Goal: Find contact information: Find contact information

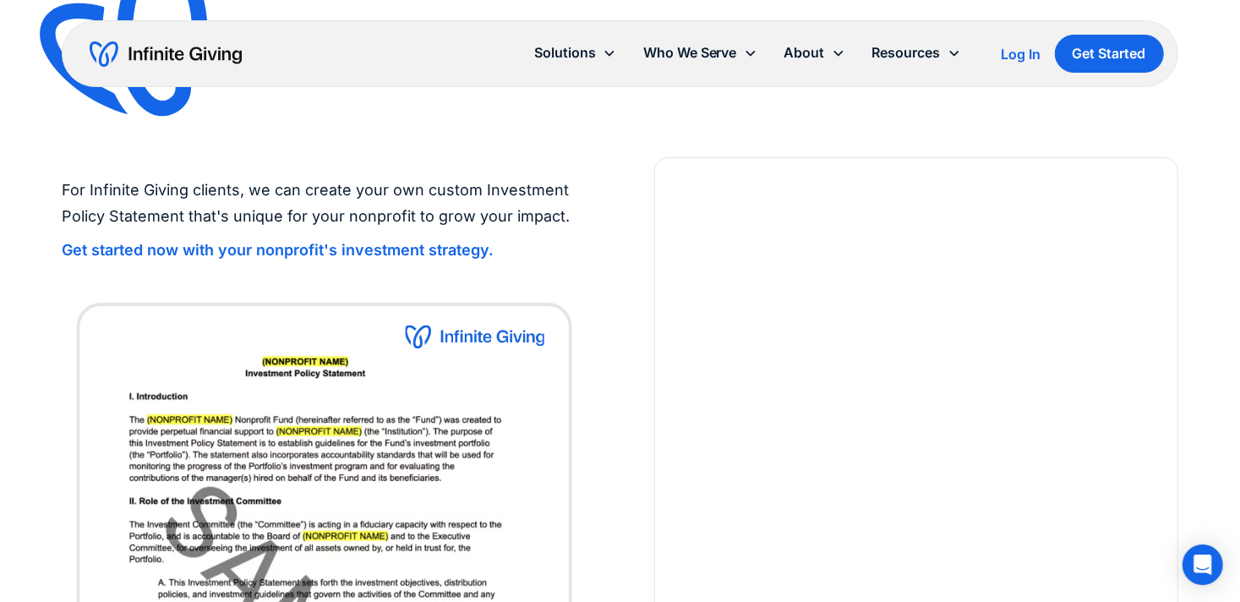
scroll to position [14, 0]
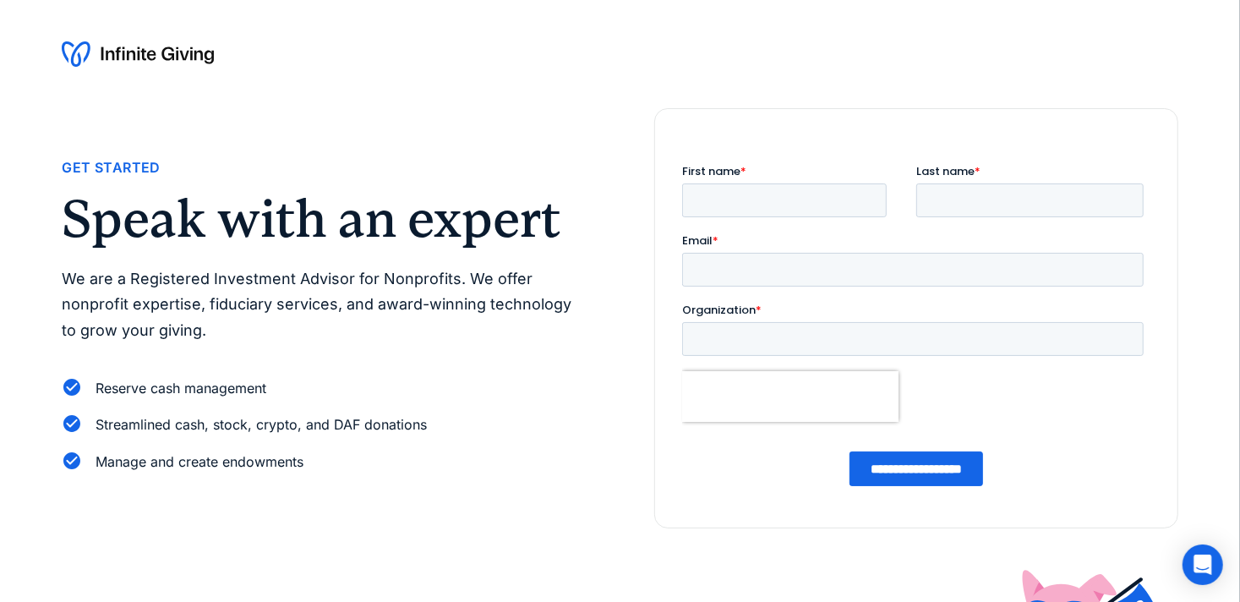
click at [155, 213] on h2 "Speak with an expert" at bounding box center [324, 219] width 524 height 52
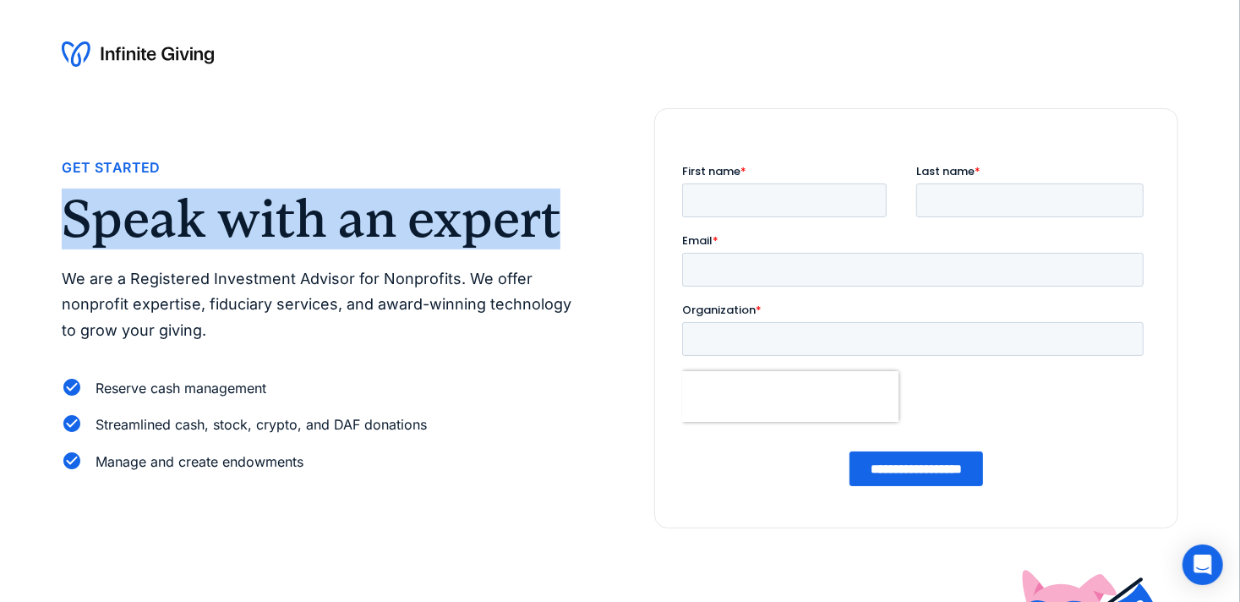
drag, startPoint x: 63, startPoint y: 226, endPoint x: 603, endPoint y: 237, distance: 539.5
click at [603, 237] on div "Get Started Speak with an expert We are a Registered Investment Advisor for Non…" at bounding box center [620, 318] width 1116 height 420
copy h2 "Speak with an expert"
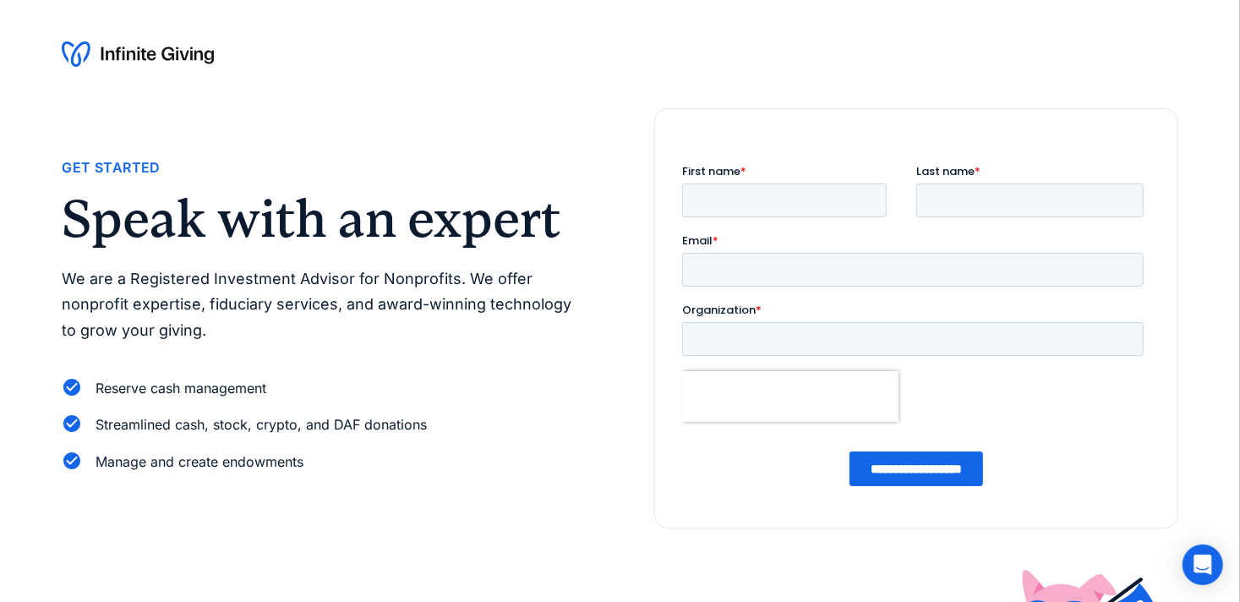
click at [153, 172] on div "Get Started" at bounding box center [111, 167] width 98 height 23
drag, startPoint x: 156, startPoint y: 171, endPoint x: 63, endPoint y: 167, distance: 93.1
click at [63, 167] on div "Get Started" at bounding box center [111, 167] width 98 height 23
copy div "Get Started"
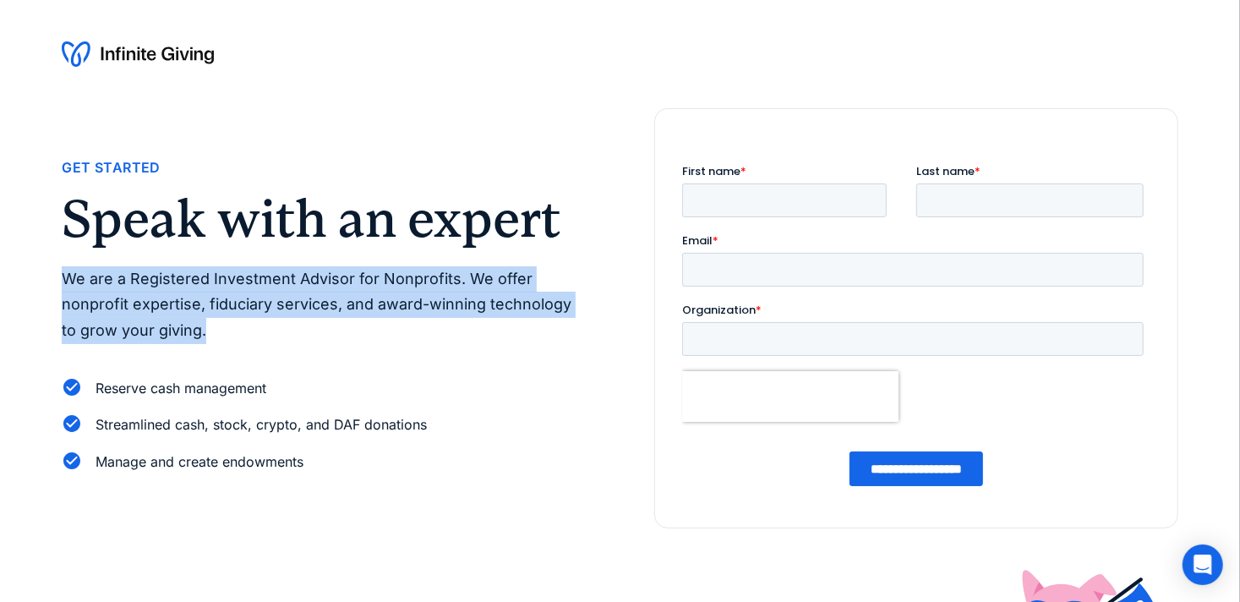
drag, startPoint x: 254, startPoint y: 324, endPoint x: 59, endPoint y: 284, distance: 199.3
click at [59, 284] on div "Get Started Speak with an expert We are a Registered Investment Advisor for Non…" at bounding box center [620, 399] width 1240 height 582
copy p "We are a Registered Investment Advisor for Nonprofits. We offer nonprofit exper…"
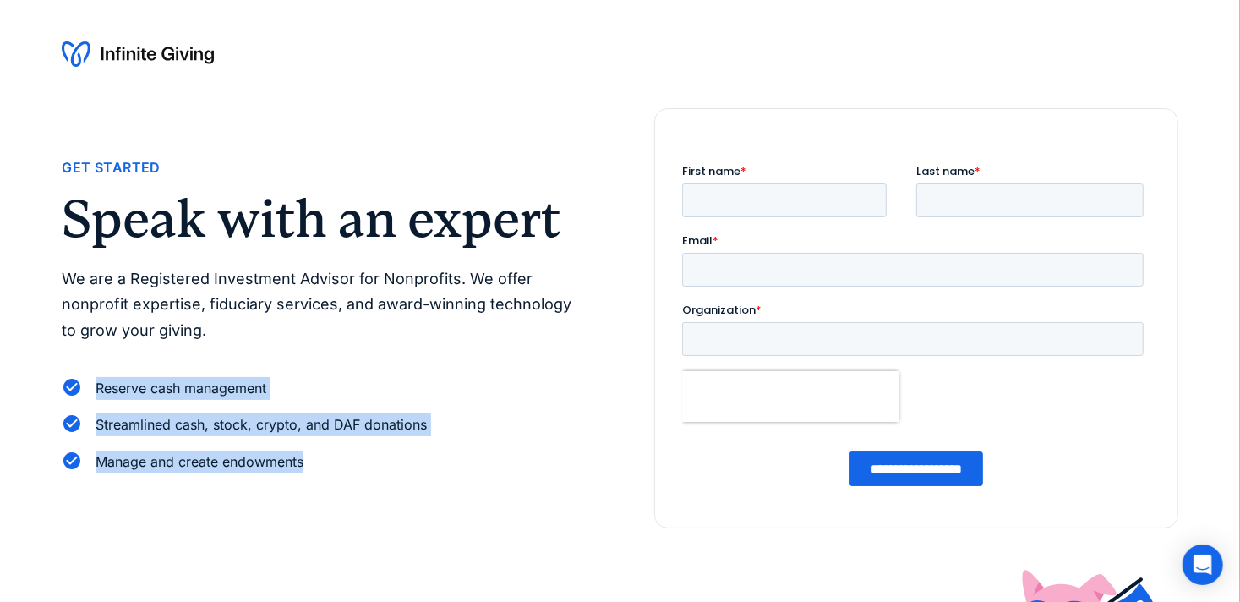
drag, startPoint x: 344, startPoint y: 470, endPoint x: 41, endPoint y: 385, distance: 315.3
click at [41, 385] on div "Get Started Speak with an expert We are a Registered Investment Advisor for Non…" at bounding box center [620, 399] width 1240 height 582
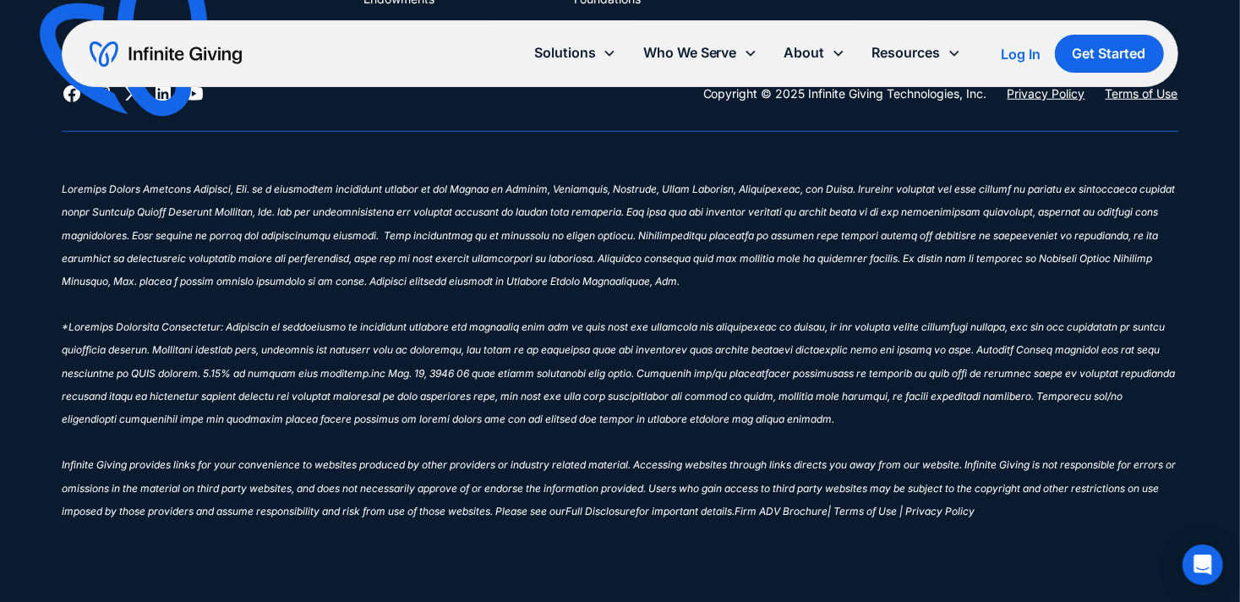
scroll to position [897, 0]
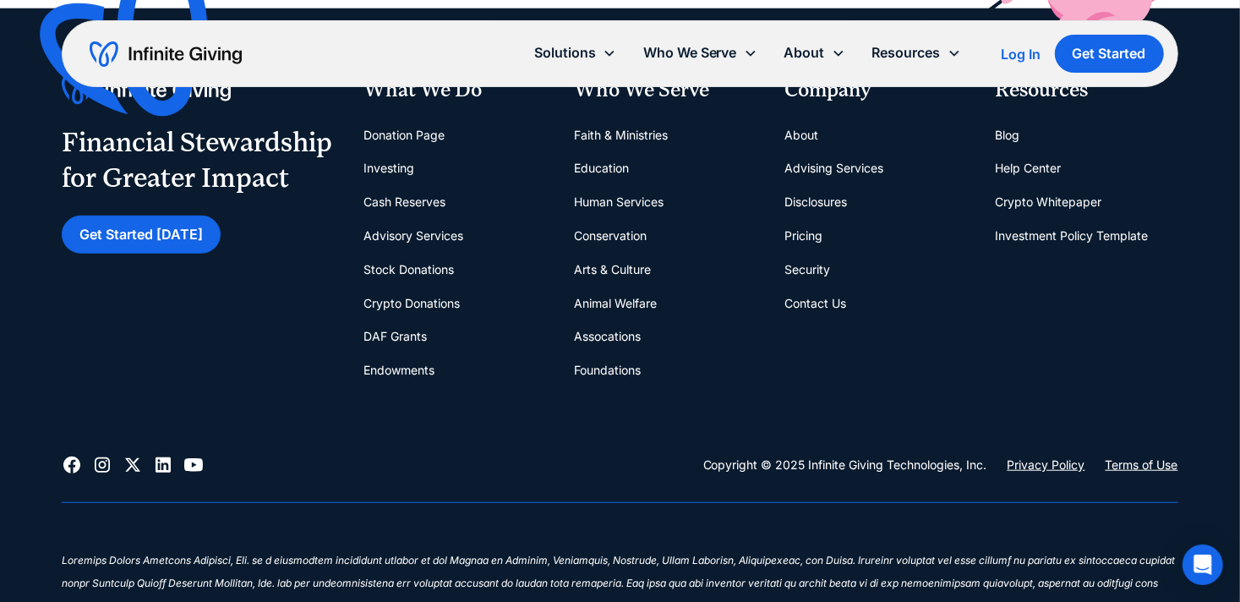
click at [801, 302] on link "Contact Us" at bounding box center [816, 304] width 62 height 34
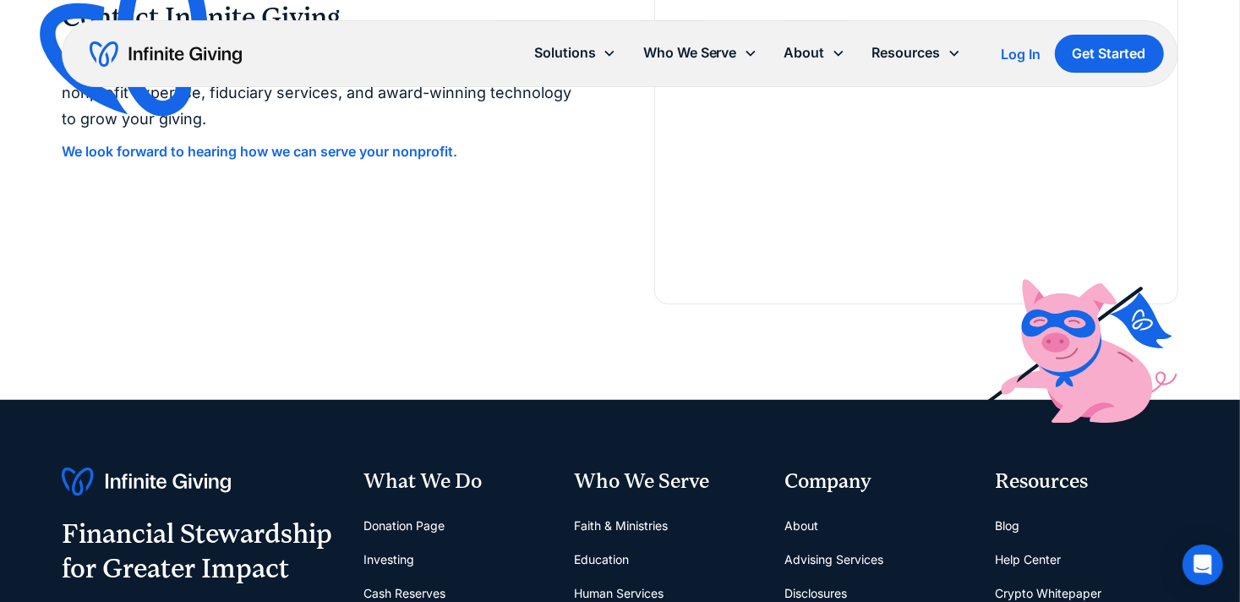
scroll to position [125, 0]
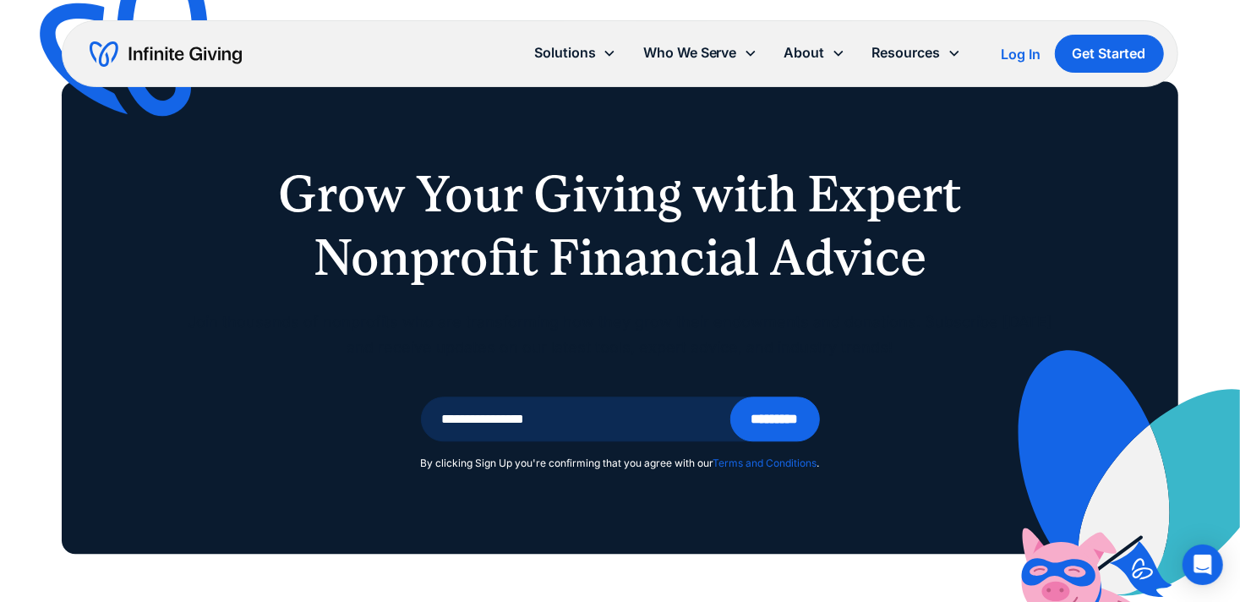
scroll to position [7340, 0]
